Goal: Information Seeking & Learning: Find specific fact

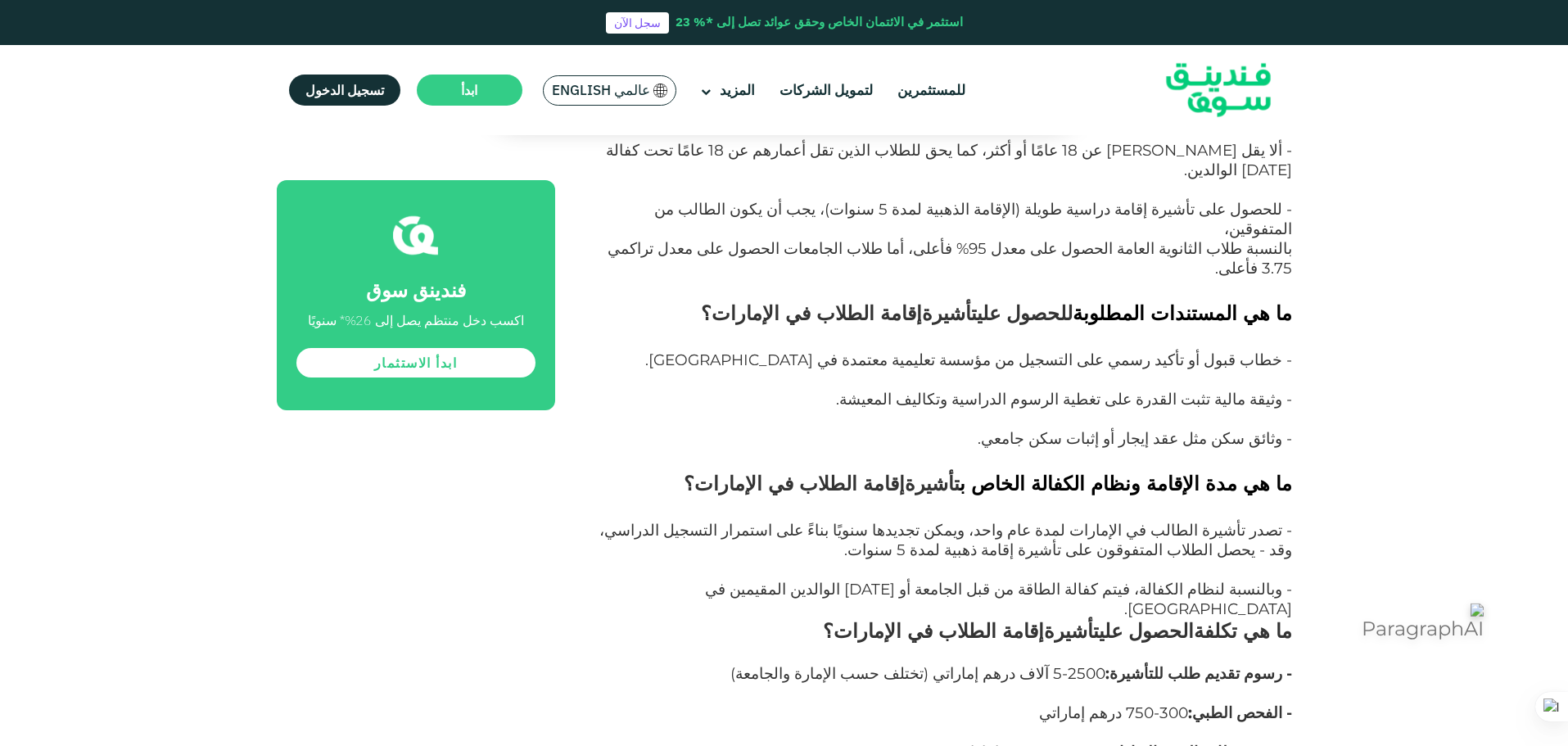
drag, startPoint x: 1275, startPoint y: 466, endPoint x: 829, endPoint y: 481, distance: 446.3
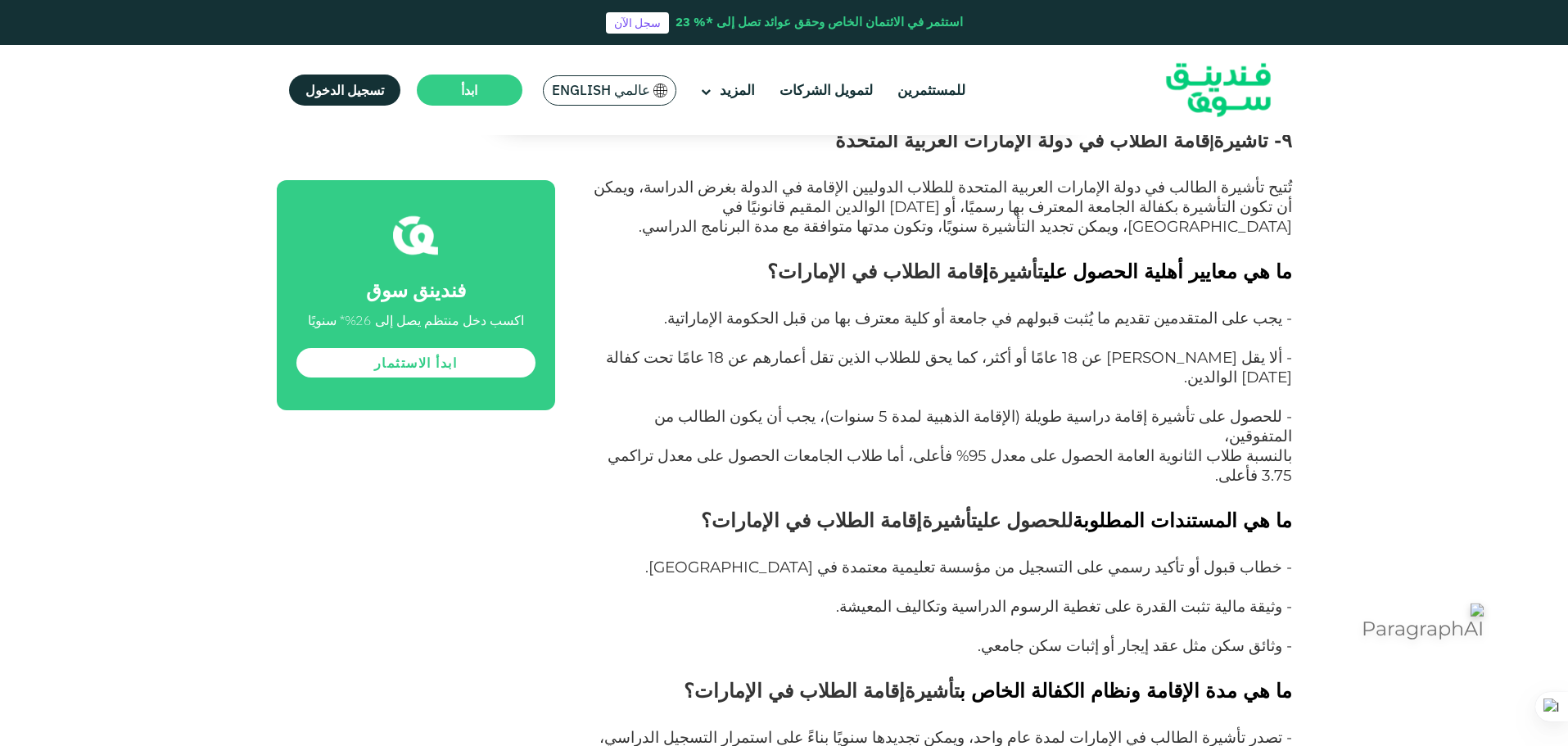
scroll to position [13727, 0]
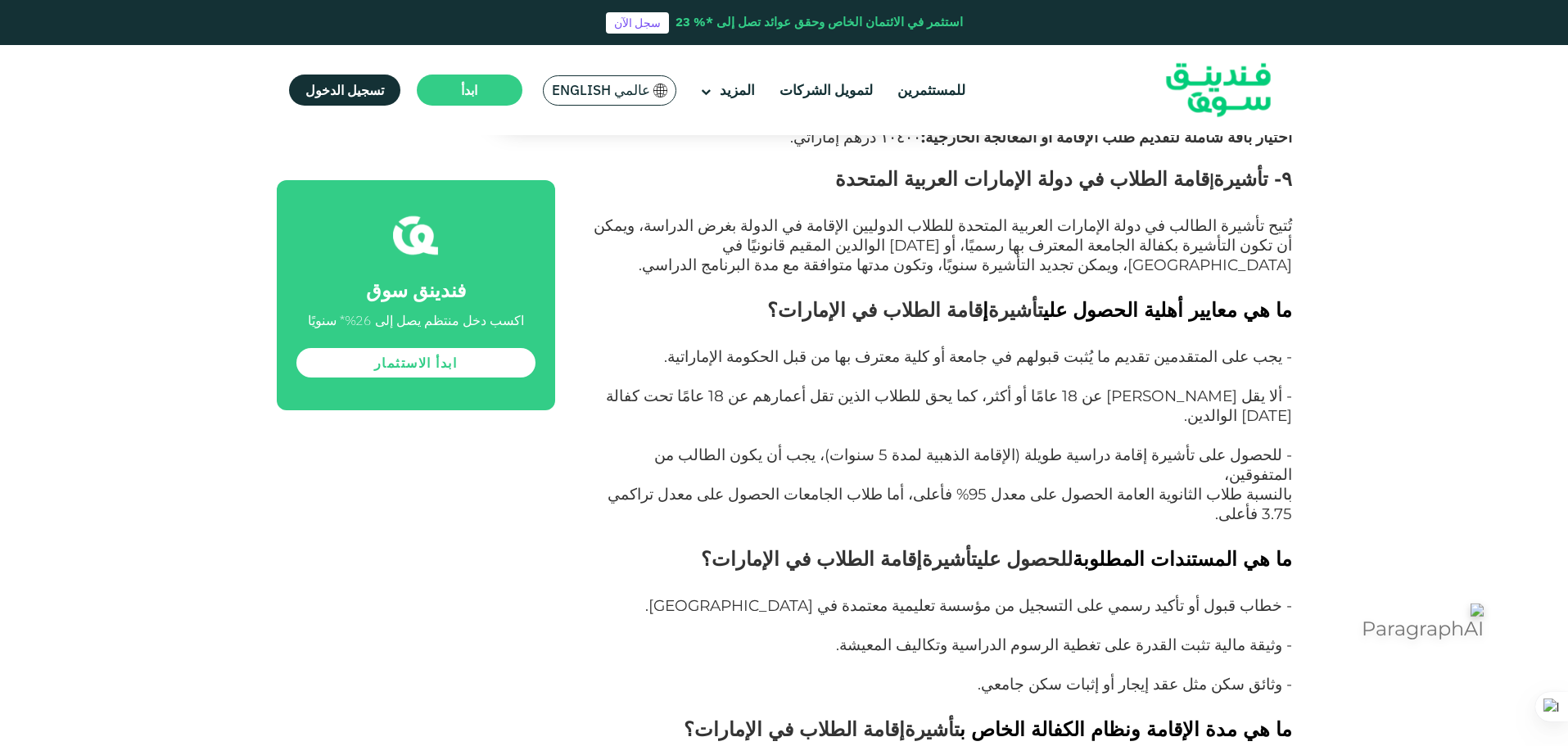
drag, startPoint x: 1306, startPoint y: 293, endPoint x: 1146, endPoint y: 403, distance: 194.2
drag, startPoint x: 1114, startPoint y: 340, endPoint x: 852, endPoint y: 474, distance: 294.3
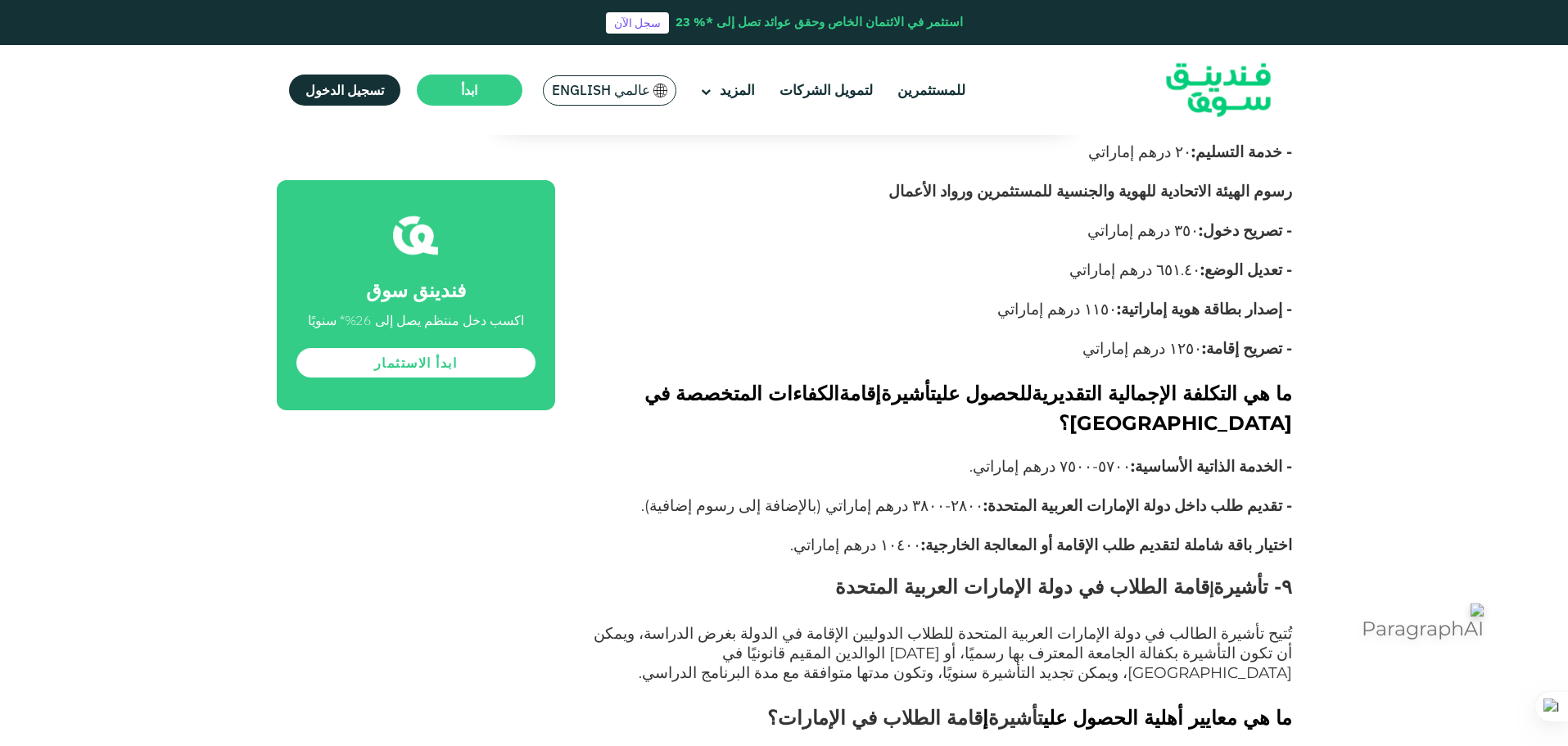
scroll to position [13318, 0]
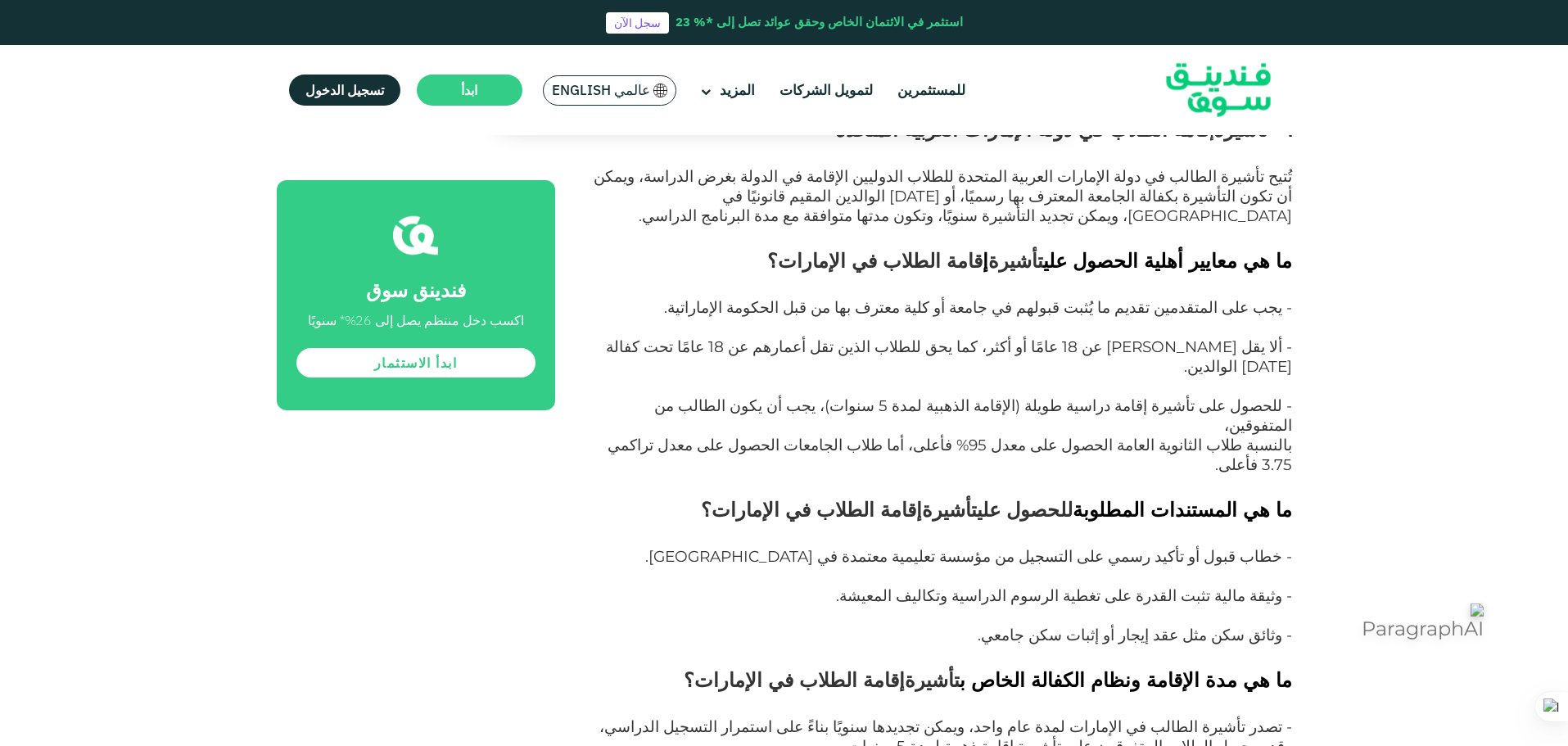
scroll to position [13809, 0]
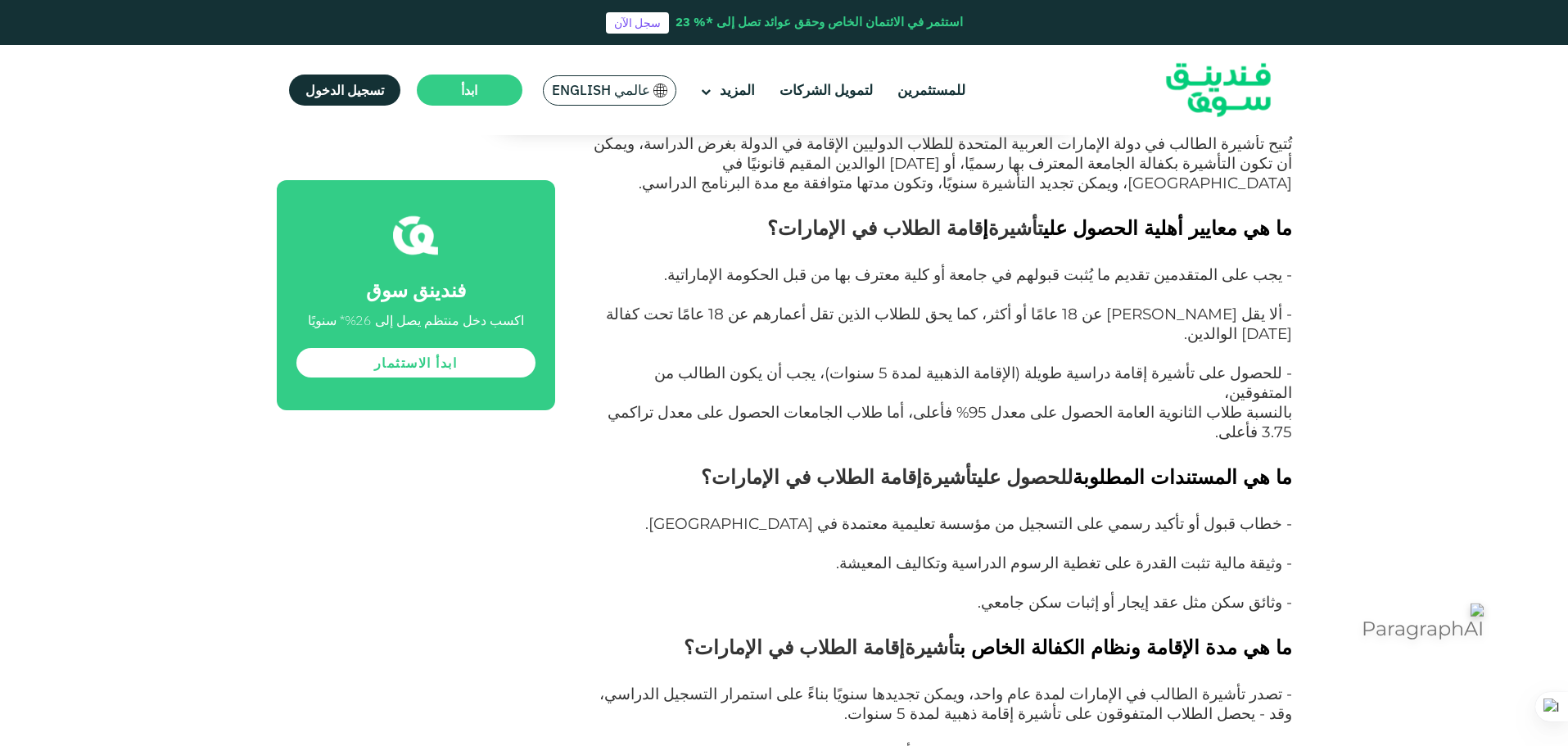
drag, startPoint x: 1285, startPoint y: 239, endPoint x: 802, endPoint y: 667, distance: 645.3
